Goal: Task Accomplishment & Management: Use online tool/utility

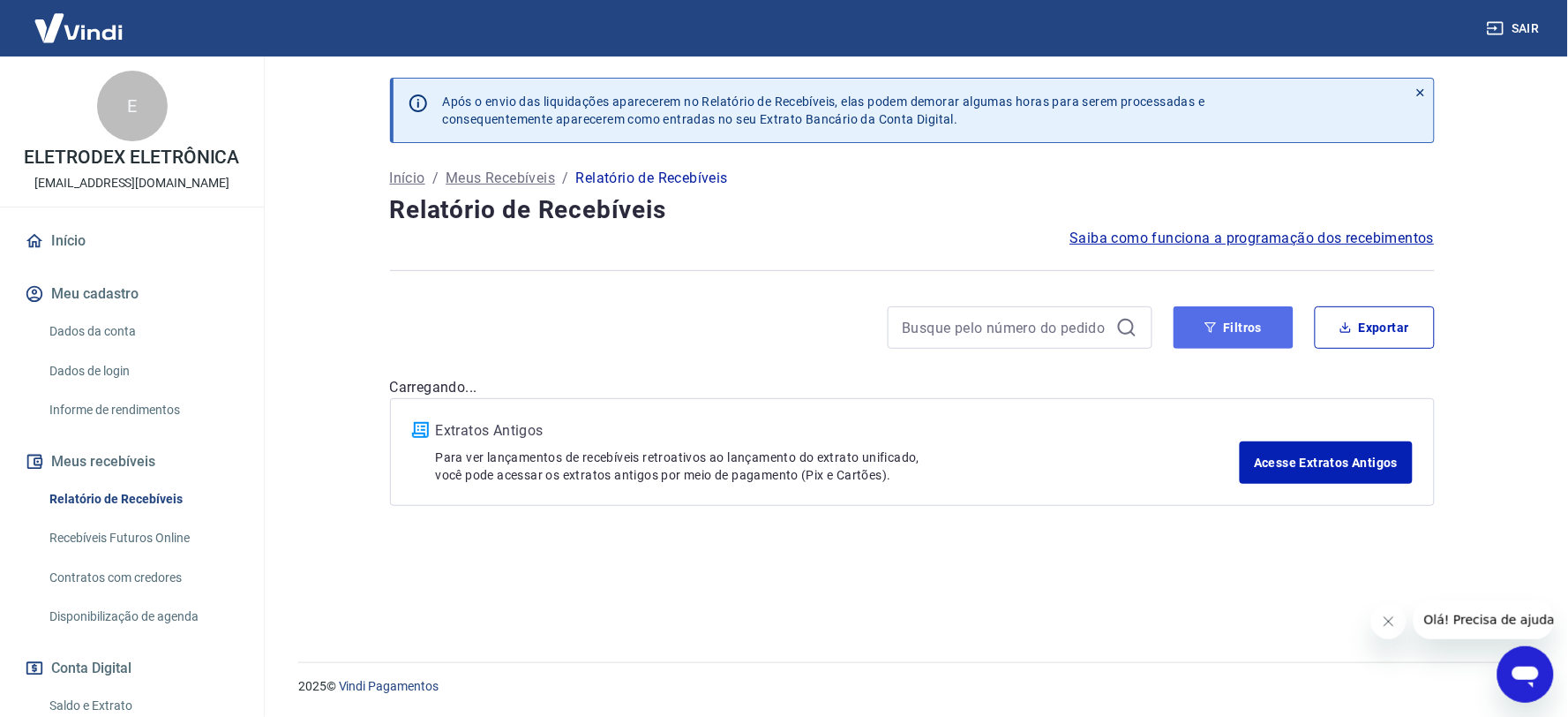
click at [1241, 327] on button "Filtros" at bounding box center [1233, 327] width 120 height 42
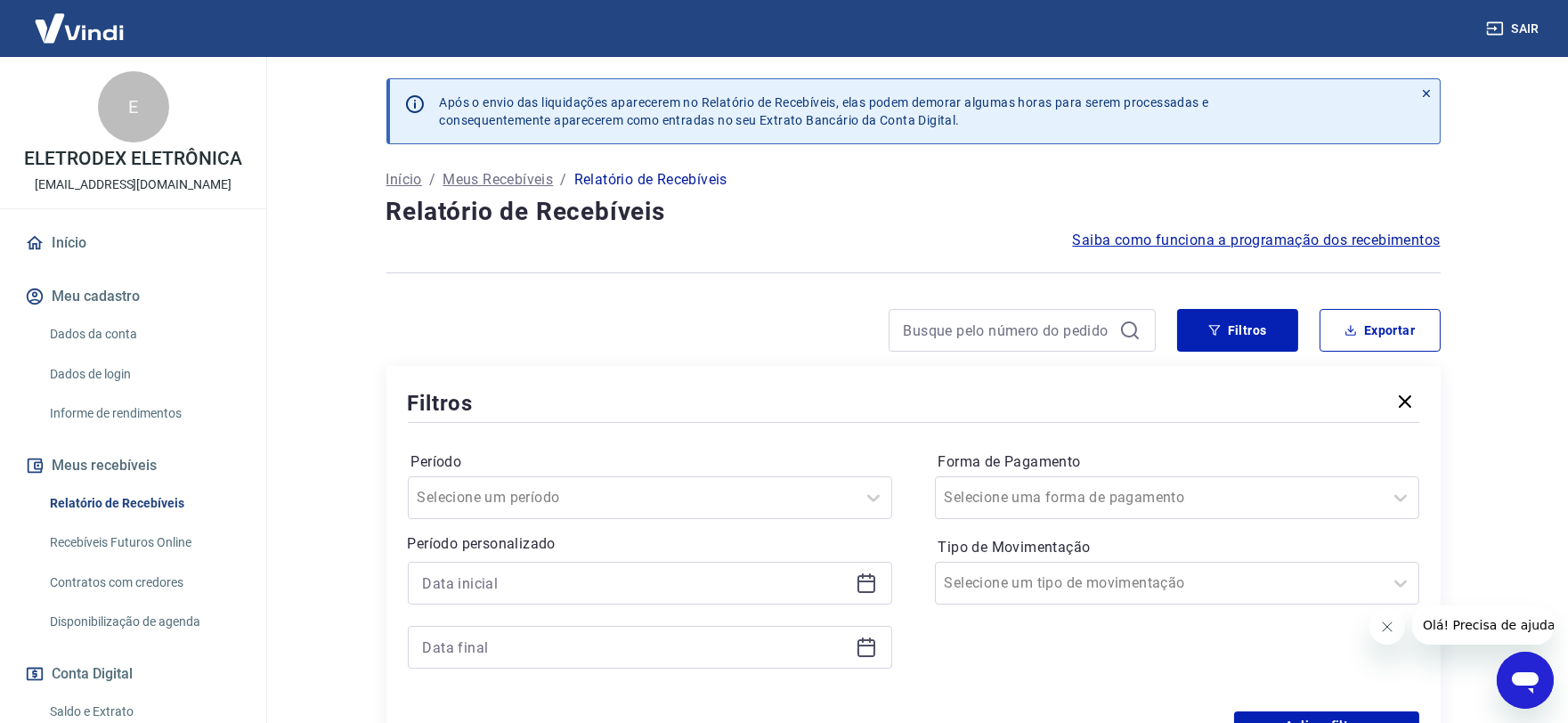
click at [873, 595] on div at bounding box center [650, 583] width 484 height 42
click at [871, 583] on icon at bounding box center [866, 583] width 21 height 21
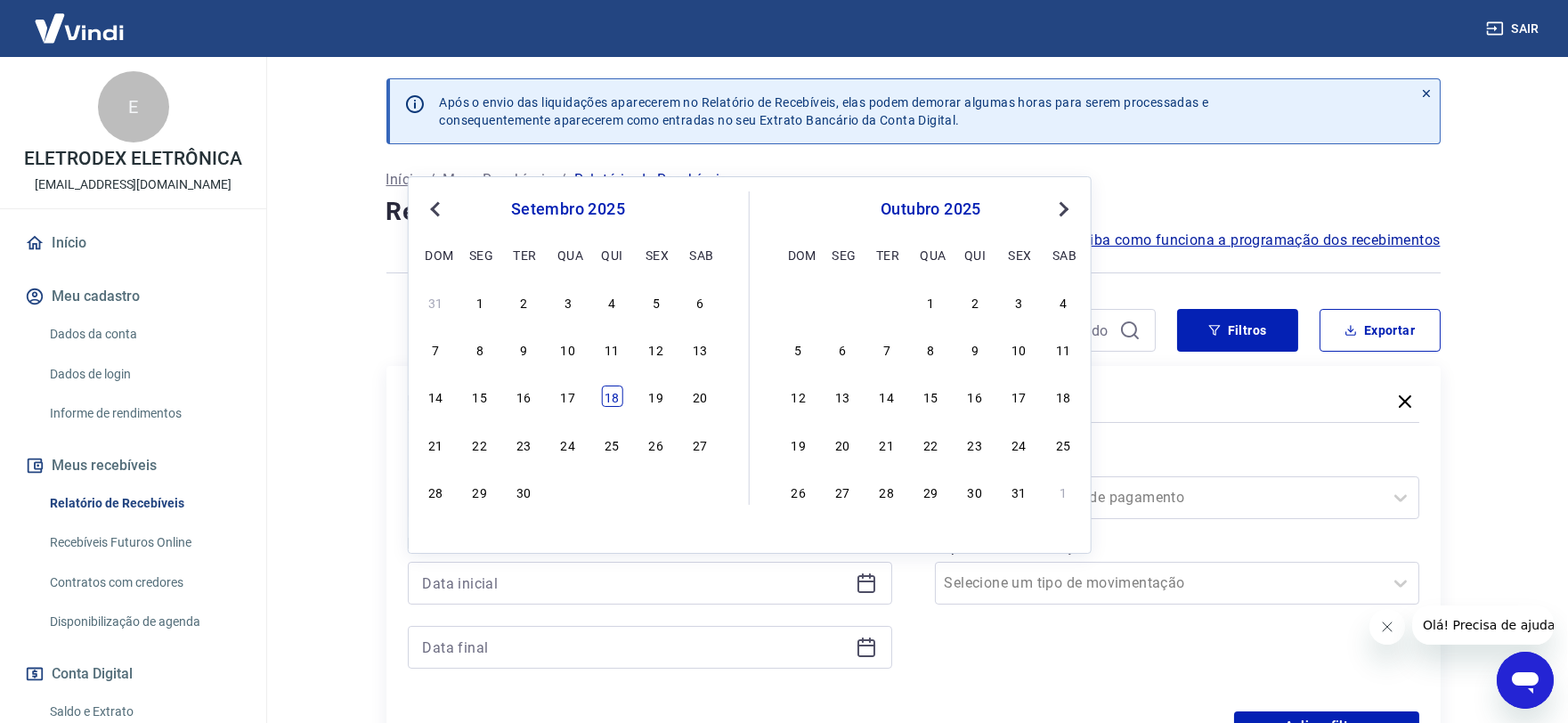
click at [609, 392] on div "18" at bounding box center [612, 395] width 21 height 21
type input "[DATE]"
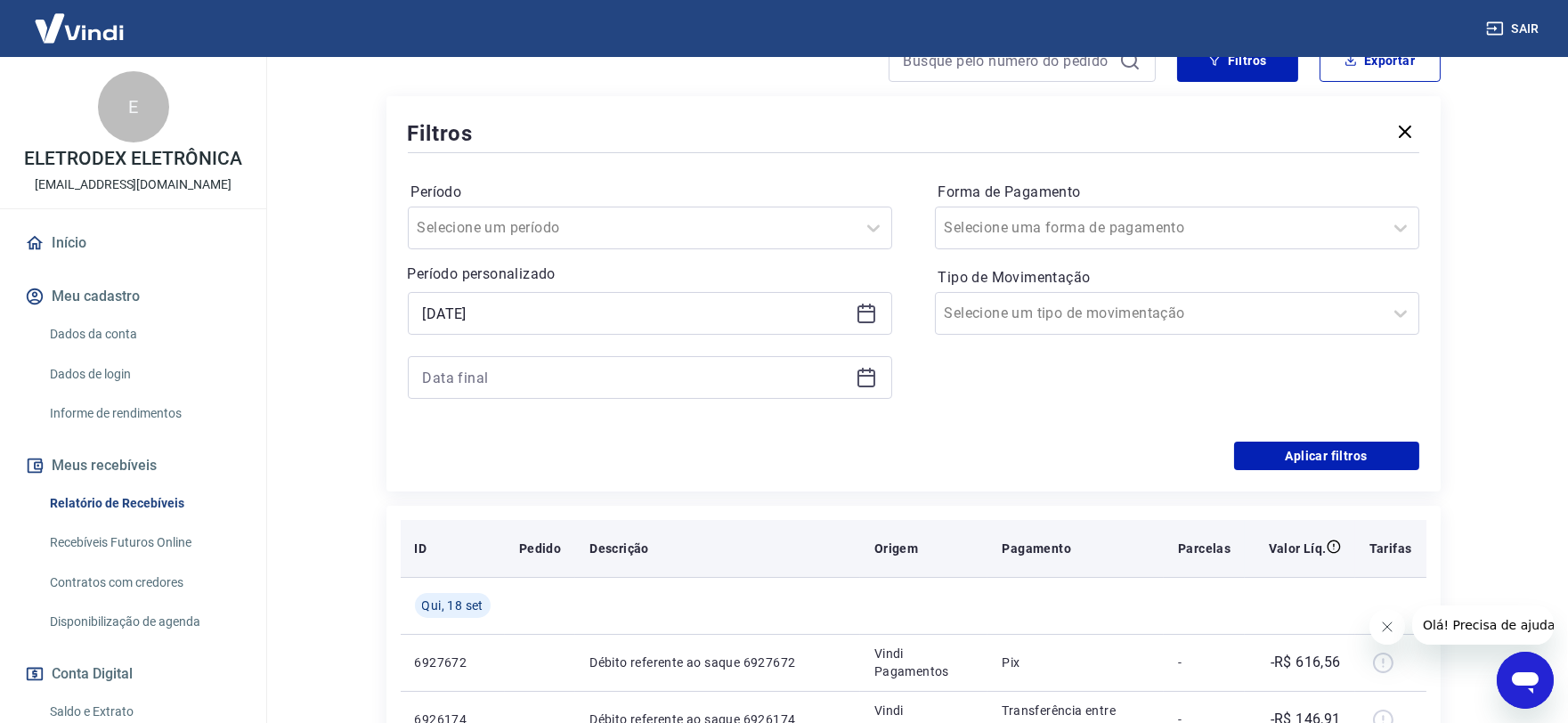
scroll to position [296, 0]
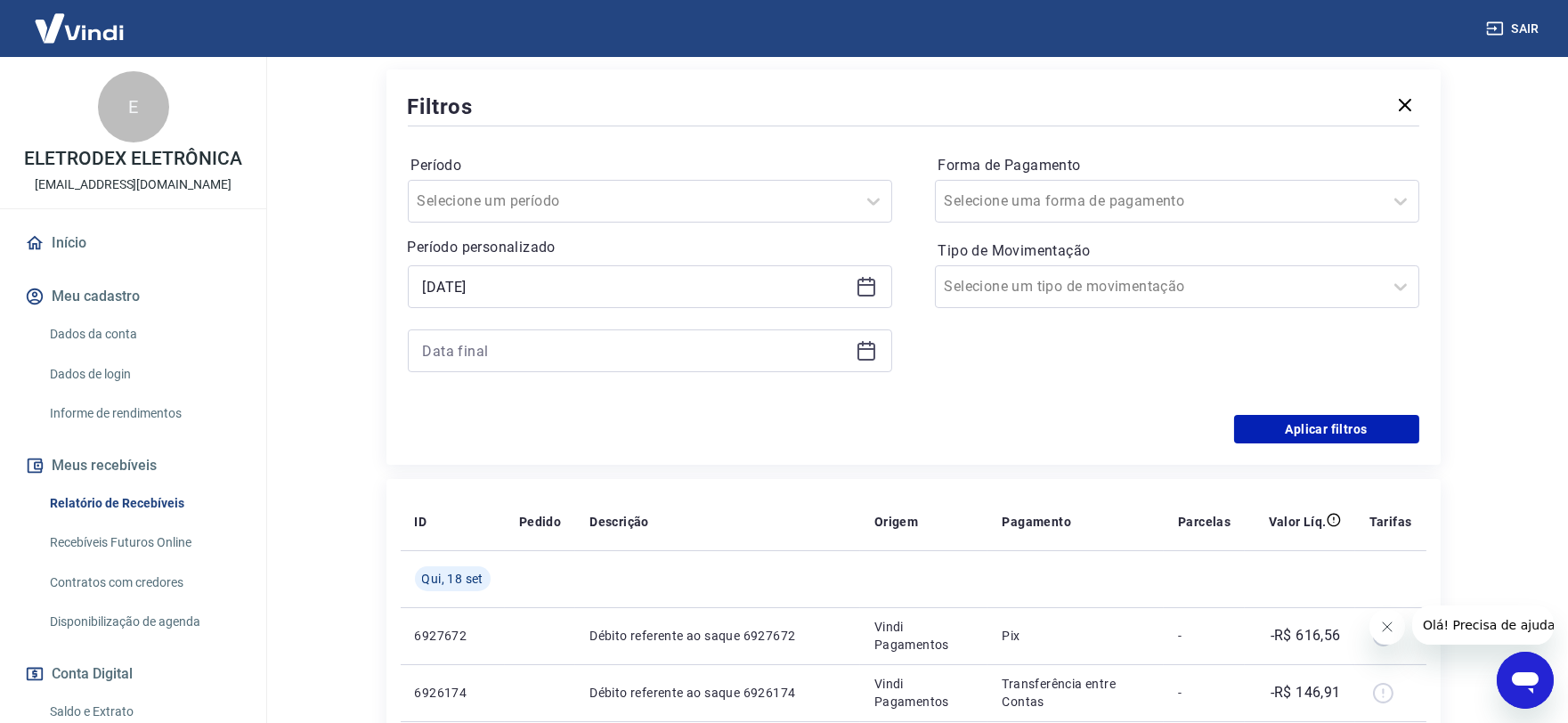
click at [870, 343] on icon at bounding box center [866, 351] width 18 height 18
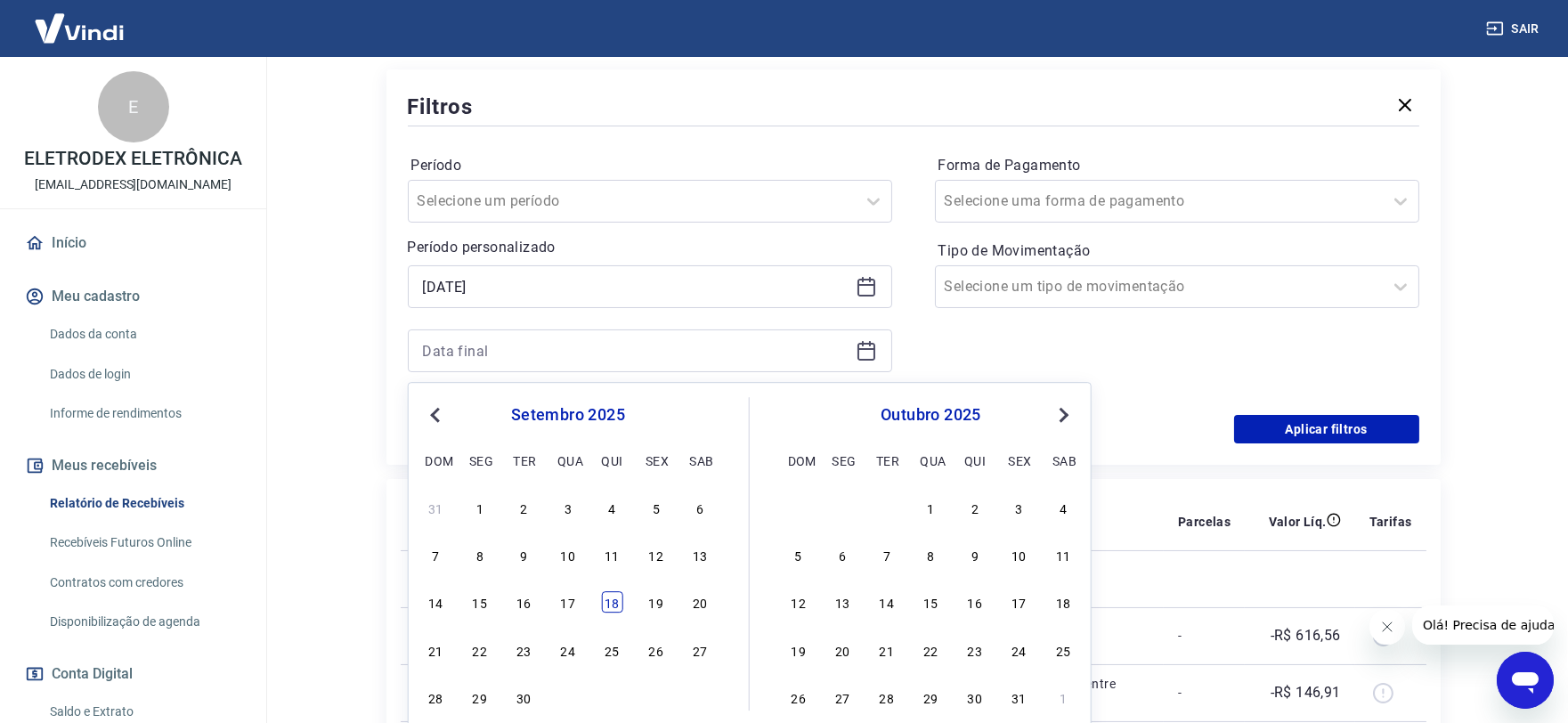
click at [610, 607] on div "18" at bounding box center [612, 602] width 21 height 21
type input "[DATE]"
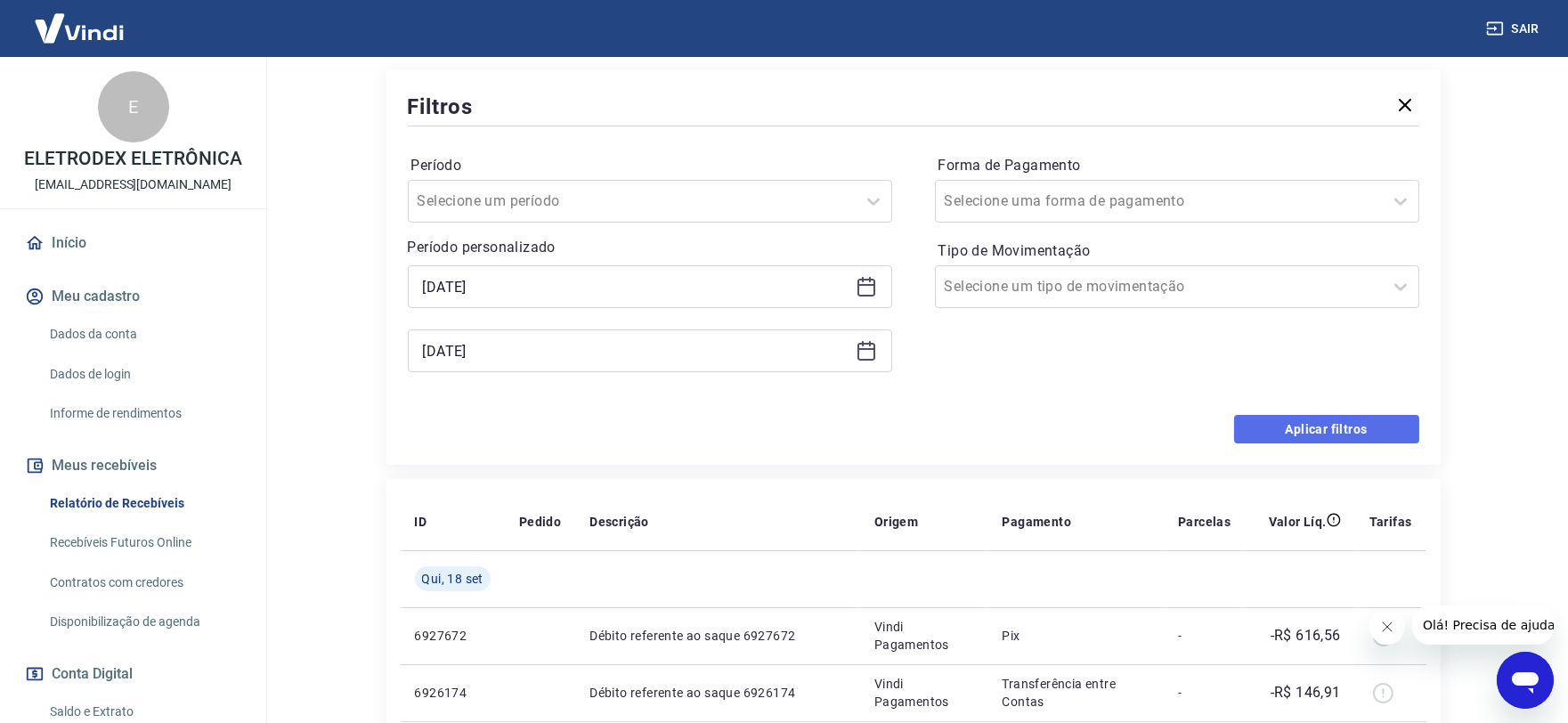
click at [1321, 431] on button "Aplicar filtros" at bounding box center [1327, 428] width 185 height 29
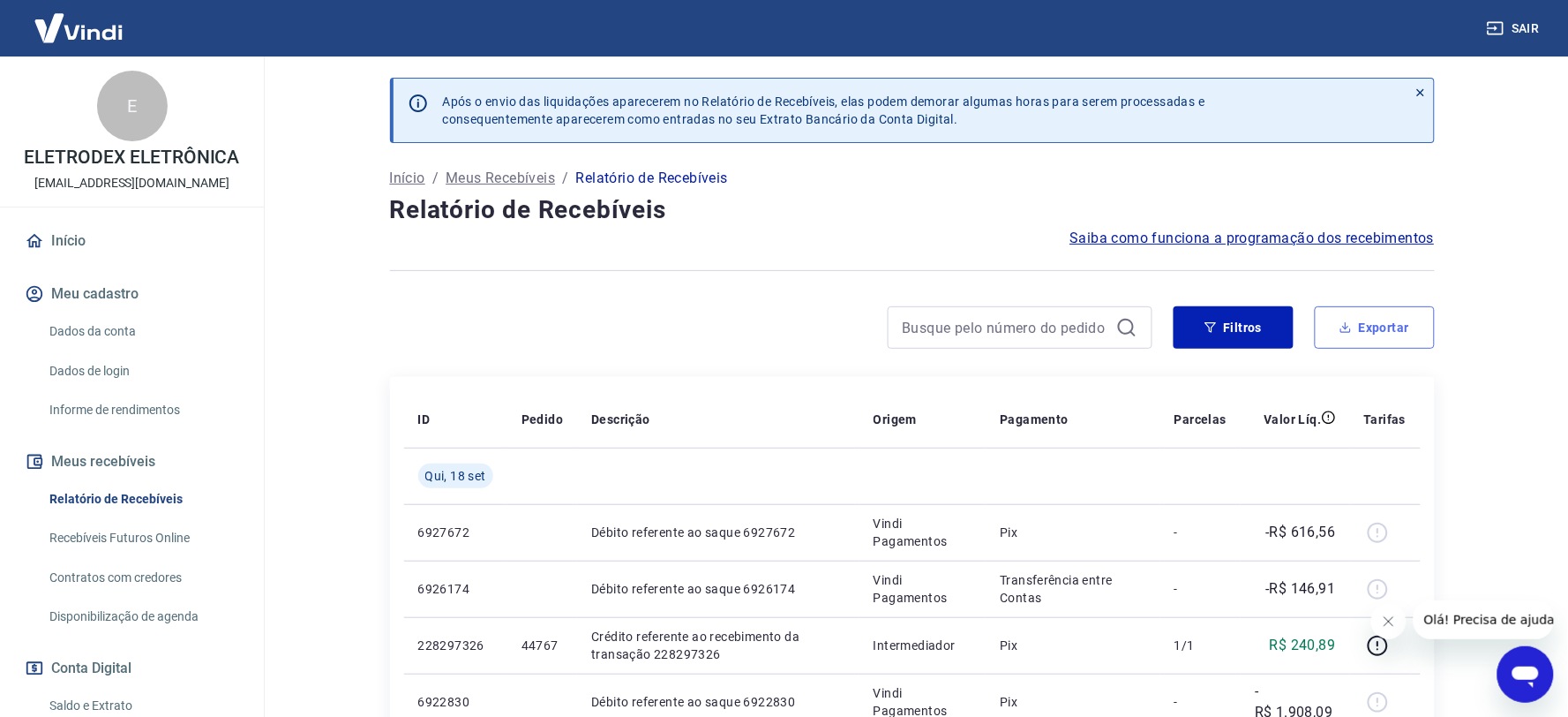
click at [1377, 330] on button "Exportar" at bounding box center [1374, 327] width 120 height 42
type input "[DATE]"
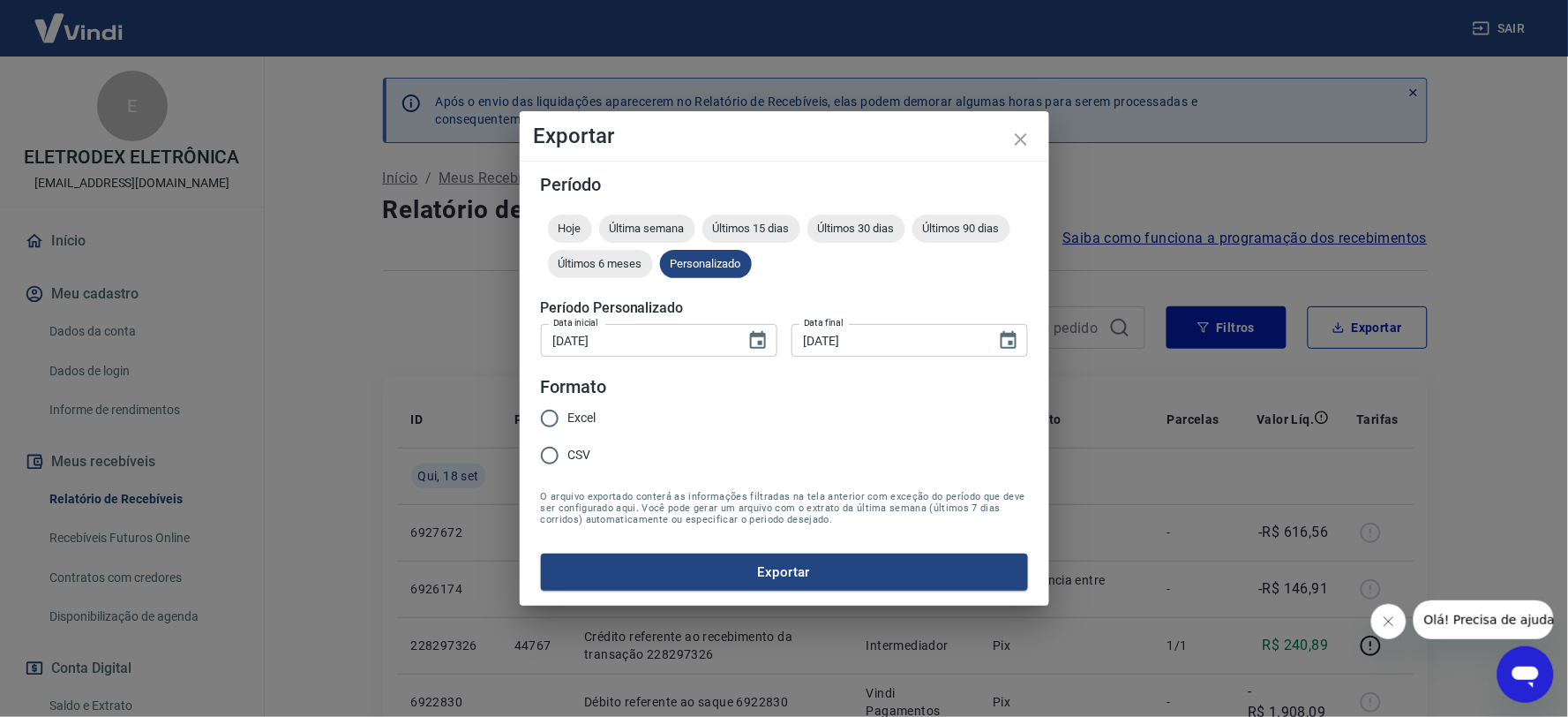
click at [560, 407] on input "Excel" at bounding box center [549, 418] width 37 height 37
radio input "true"
click at [793, 577] on button "Exportar" at bounding box center [784, 571] width 487 height 37
